Goal: Use online tool/utility: Utilize a website feature to perform a specific function

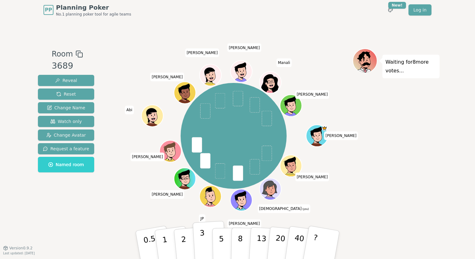
click at [202, 245] on p "3" at bounding box center [203, 246] width 7 height 34
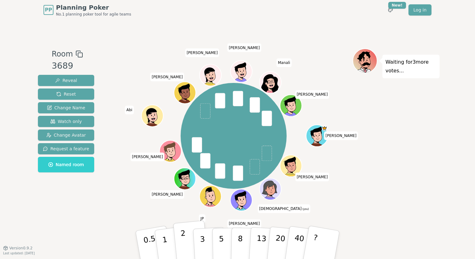
click at [188, 246] on button "2" at bounding box center [190, 245] width 35 height 49
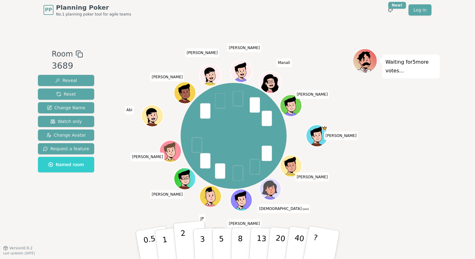
click at [187, 244] on button "2" at bounding box center [190, 245] width 35 height 49
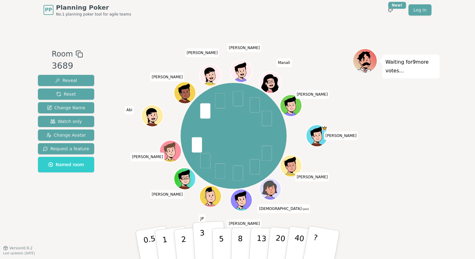
click at [205, 245] on button "3" at bounding box center [210, 245] width 34 height 48
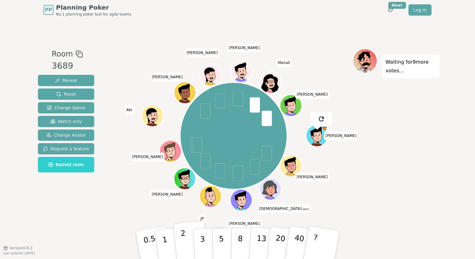
click at [183, 246] on p "2" at bounding box center [184, 246] width 8 height 34
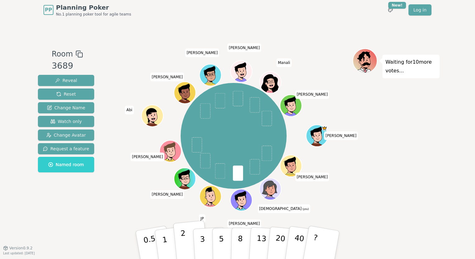
click at [186, 246] on button "2" at bounding box center [190, 245] width 35 height 49
click at [189, 242] on button "2" at bounding box center [190, 245] width 35 height 49
click at [201, 236] on p "3" at bounding box center [203, 246] width 7 height 34
click at [203, 236] on p "3" at bounding box center [203, 246] width 7 height 34
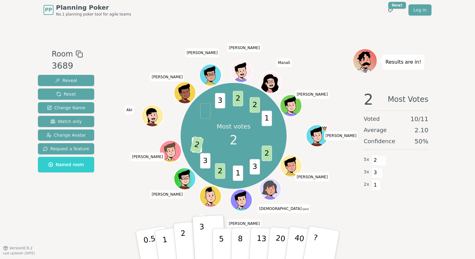
click at [182, 243] on p "2" at bounding box center [184, 246] width 8 height 34
